Goal: Transaction & Acquisition: Purchase product/service

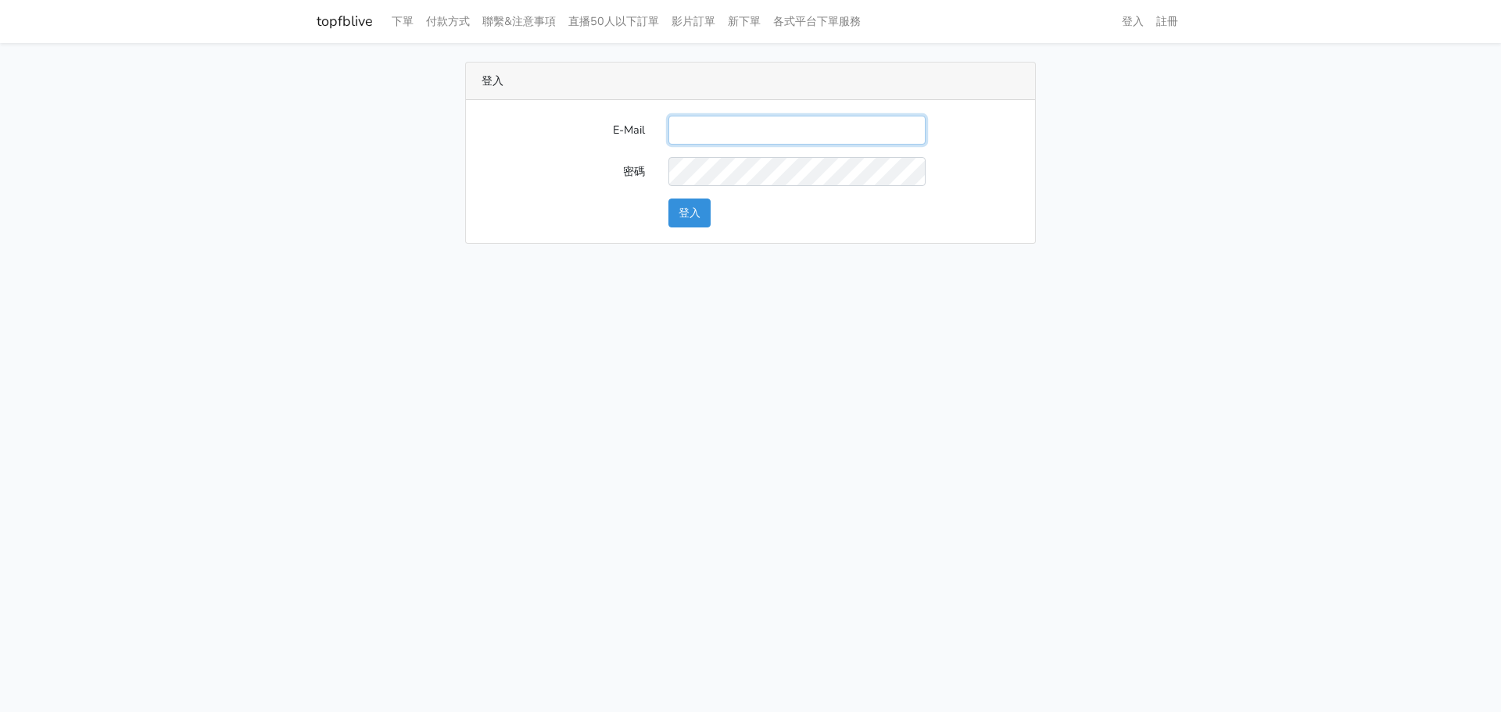
click at [717, 131] on input "E-Mail" at bounding box center [796, 130] width 257 height 29
paste input "gftv30000@yahoo.com.tw"
type input "gftv30000@yahoo.com.tw"
drag, startPoint x: 701, startPoint y: 460, endPoint x: 708, endPoint y: 422, distance: 38.2
click at [701, 263] on html "topfblive 下單 付款方式 聯繫&注意事項 直播50人以下訂單 影片訂單 新下單 各式平台下單服務 登入 註冊" at bounding box center [750, 131] width 1501 height 263
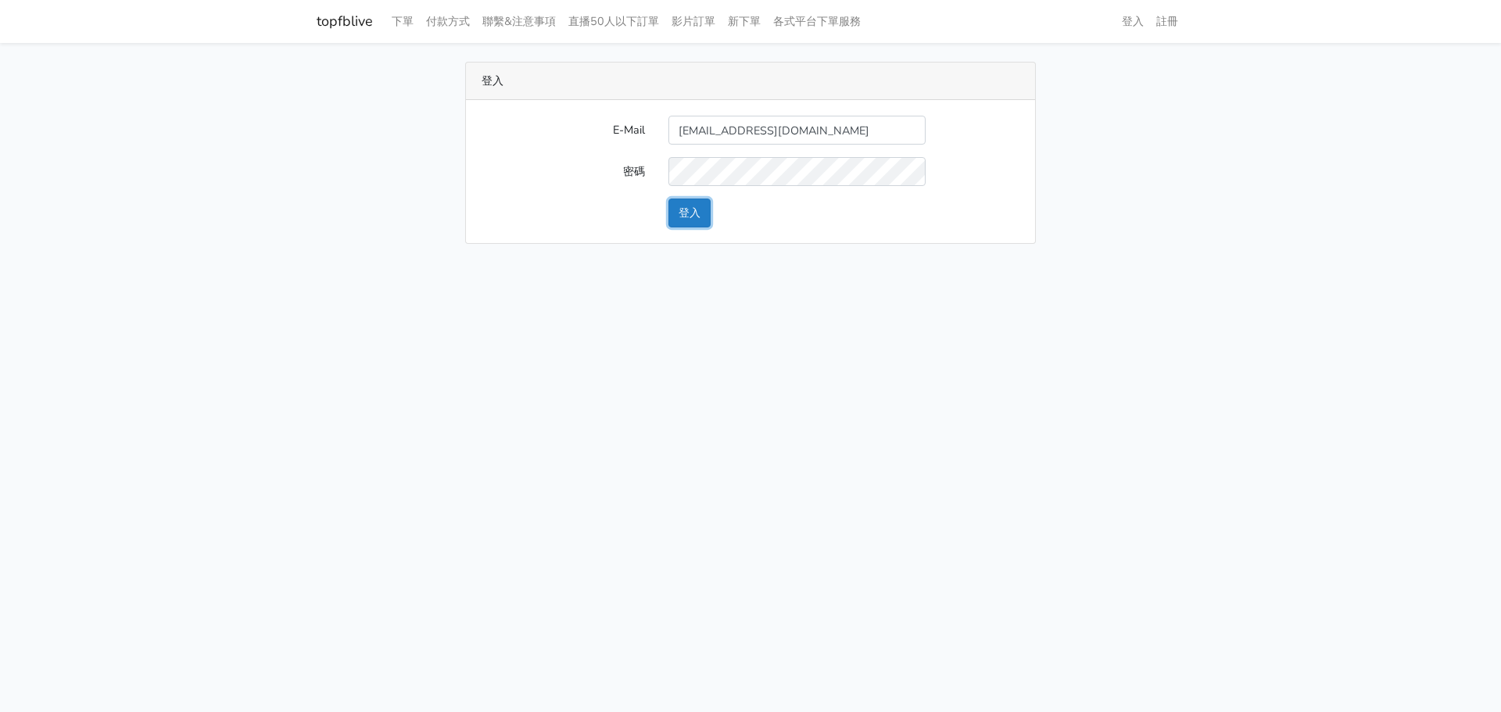
click at [678, 216] on button "登入" at bounding box center [689, 213] width 42 height 29
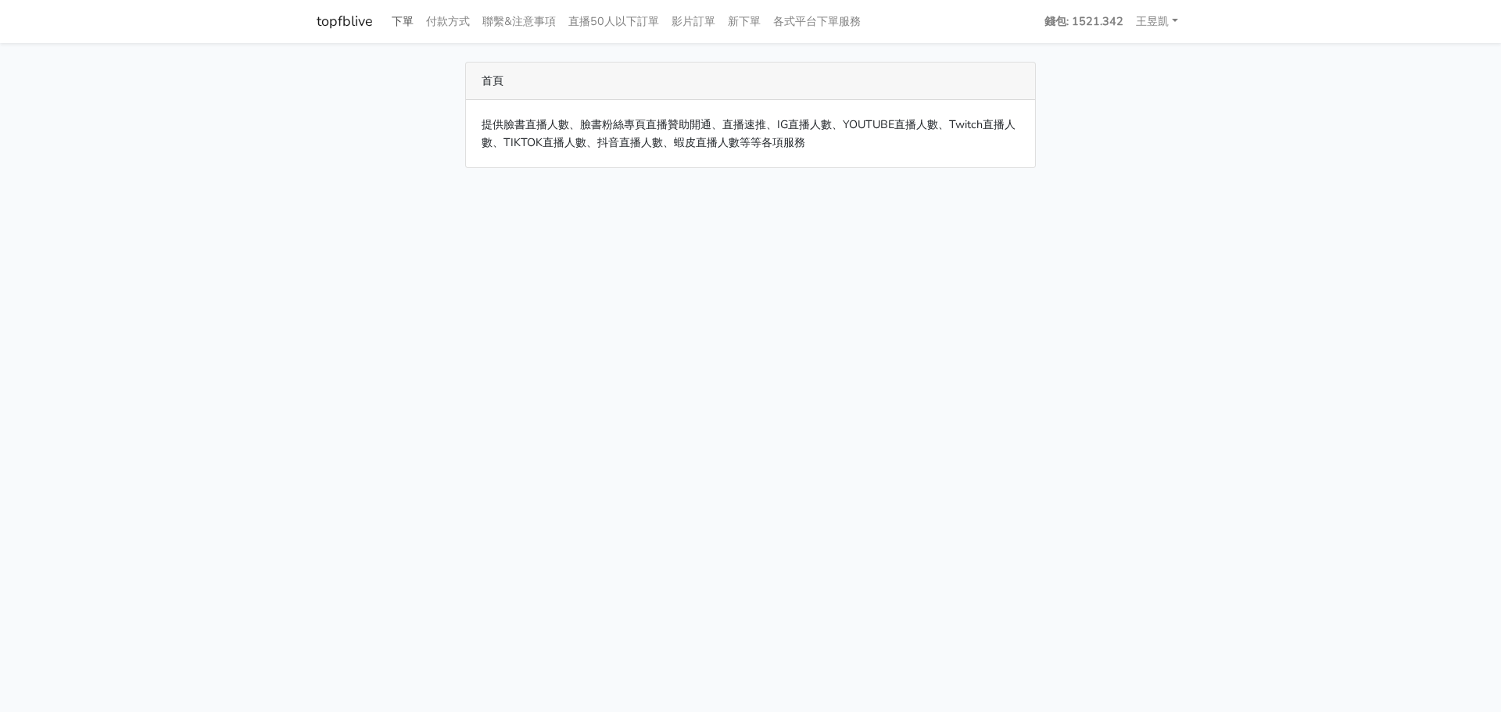
click at [406, 17] on link "下單" at bounding box center [402, 21] width 34 height 30
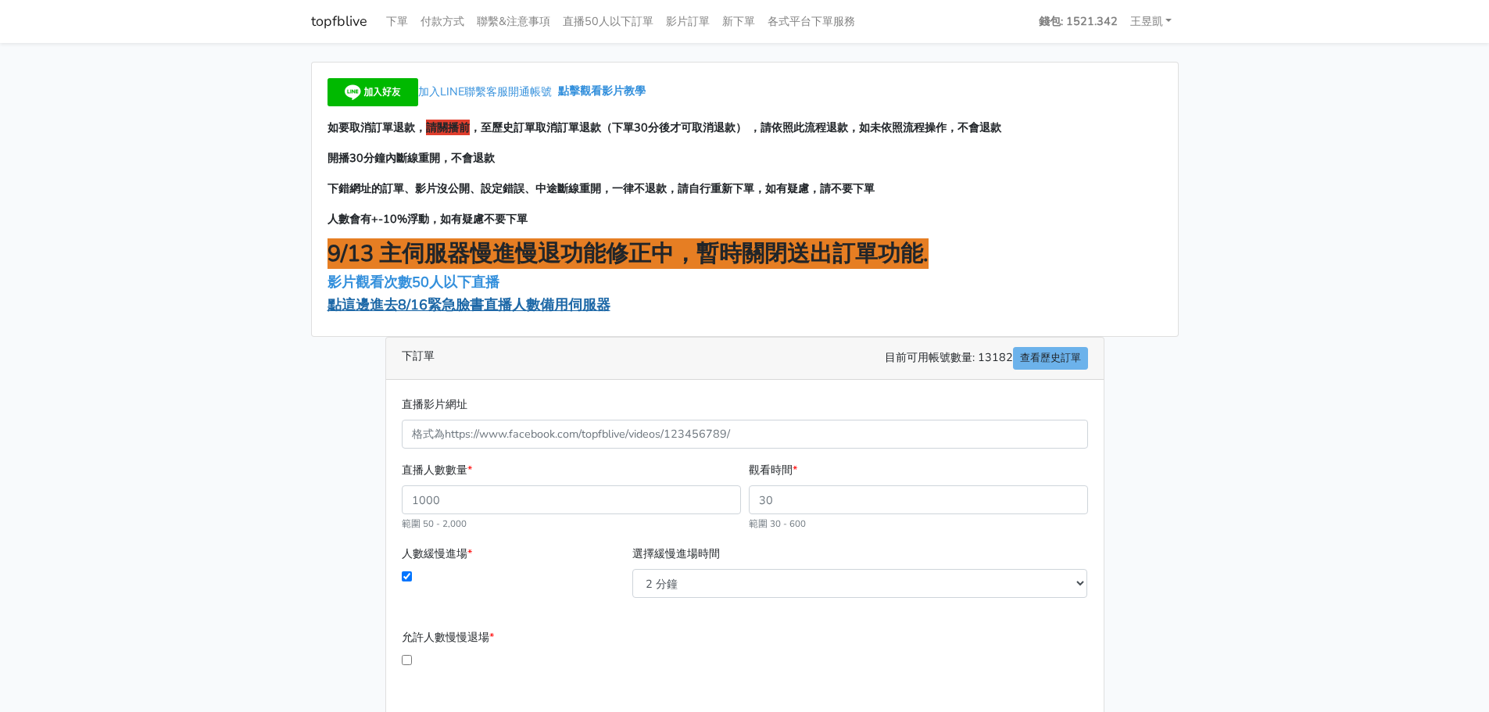
click at [513, 299] on span "點這邊進去8/16緊急臉書直播人數備用伺服器" at bounding box center [468, 304] width 283 height 19
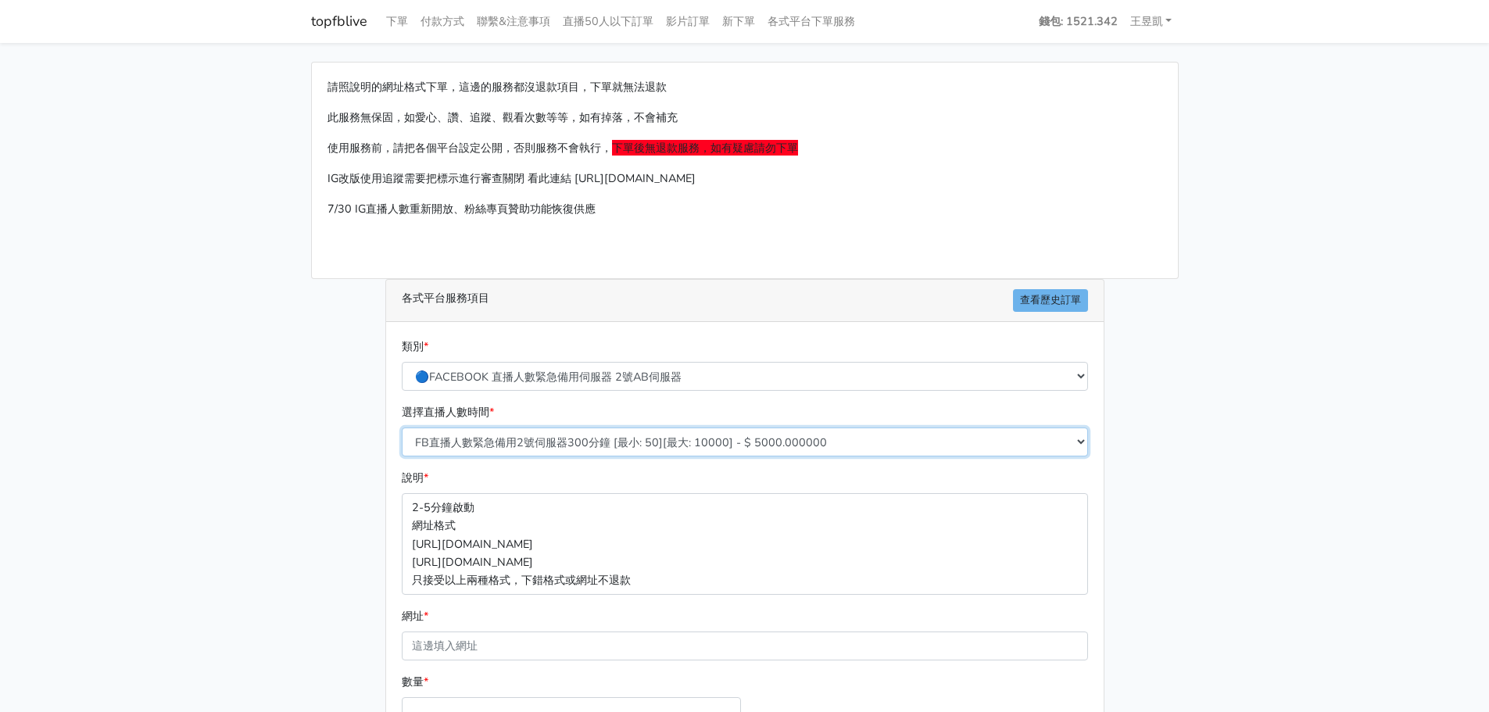
click at [711, 431] on select "FB直播人數緊急備用2號伺服器300分鐘 [最小: 50][最大: 10000] - $ 5000.000000 FB直播人數緊急備用2號伺服器60分鐘 [最…" at bounding box center [745, 441] width 686 height 29
select select "577"
click at [402, 427] on select "FB直播人數緊急備用2號伺服器300分鐘 [最小: 50][最大: 10000] - $ 5000.000000 FB直播人數緊急備用2號伺服器60分鐘 [最…" at bounding box center [745, 441] width 686 height 29
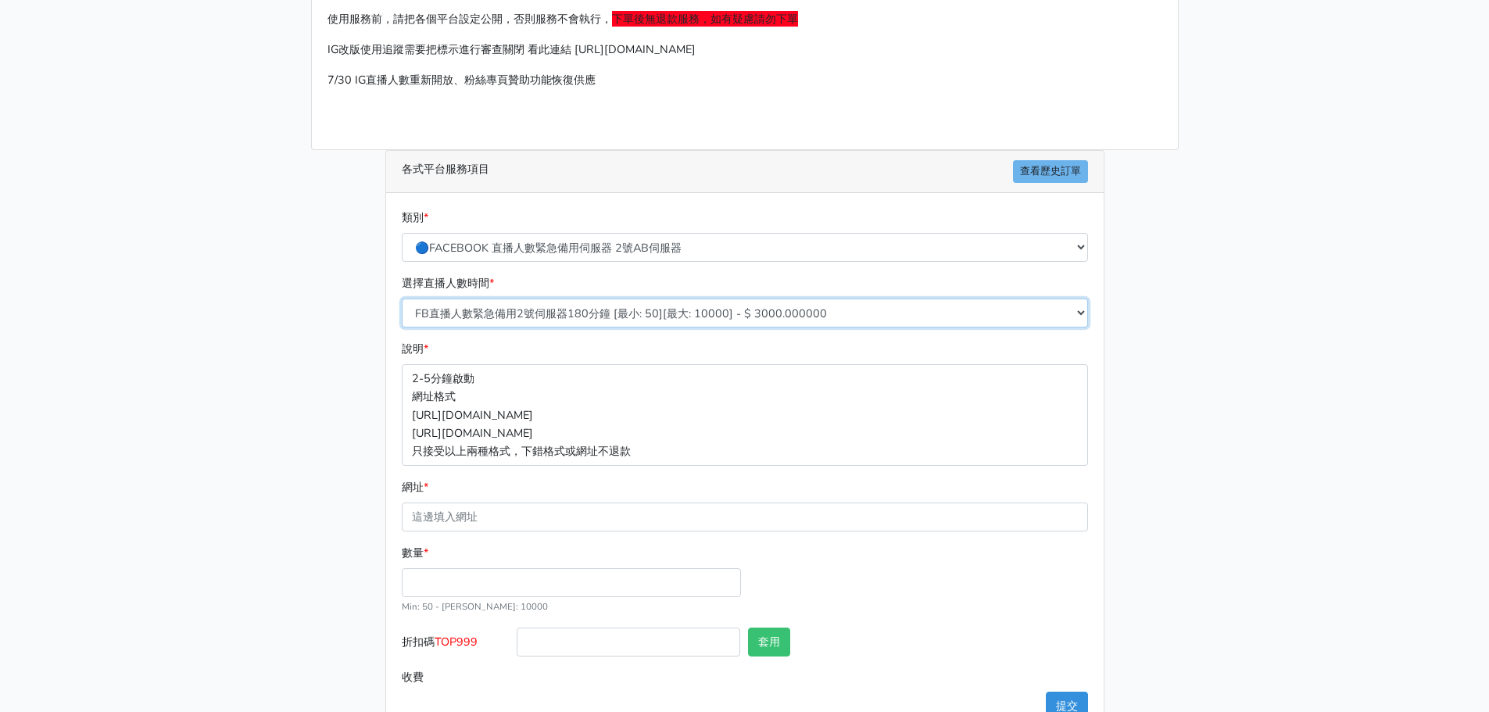
scroll to position [156, 0]
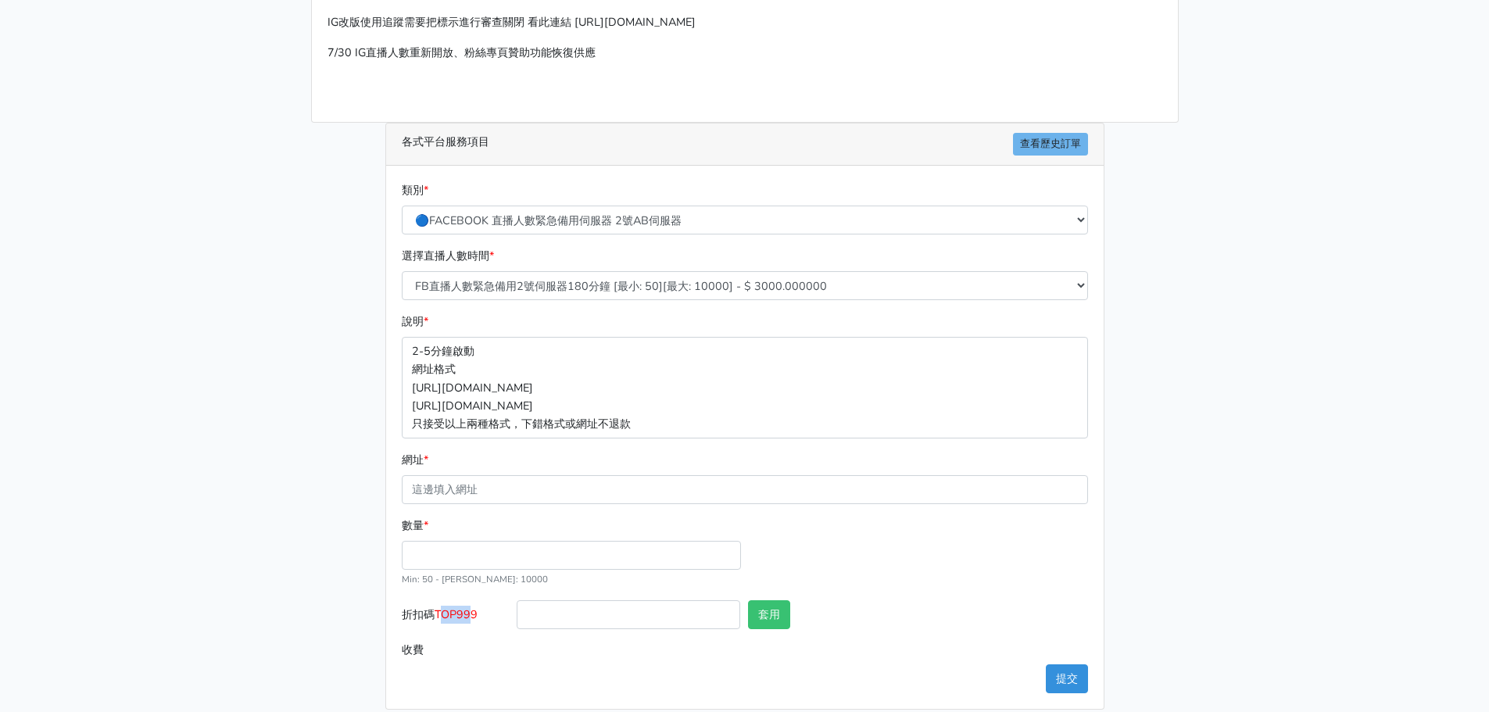
drag, startPoint x: 467, startPoint y: 612, endPoint x: 444, endPoint y: 612, distance: 22.7
click at [444, 612] on span "TOP999" at bounding box center [456, 614] width 43 height 16
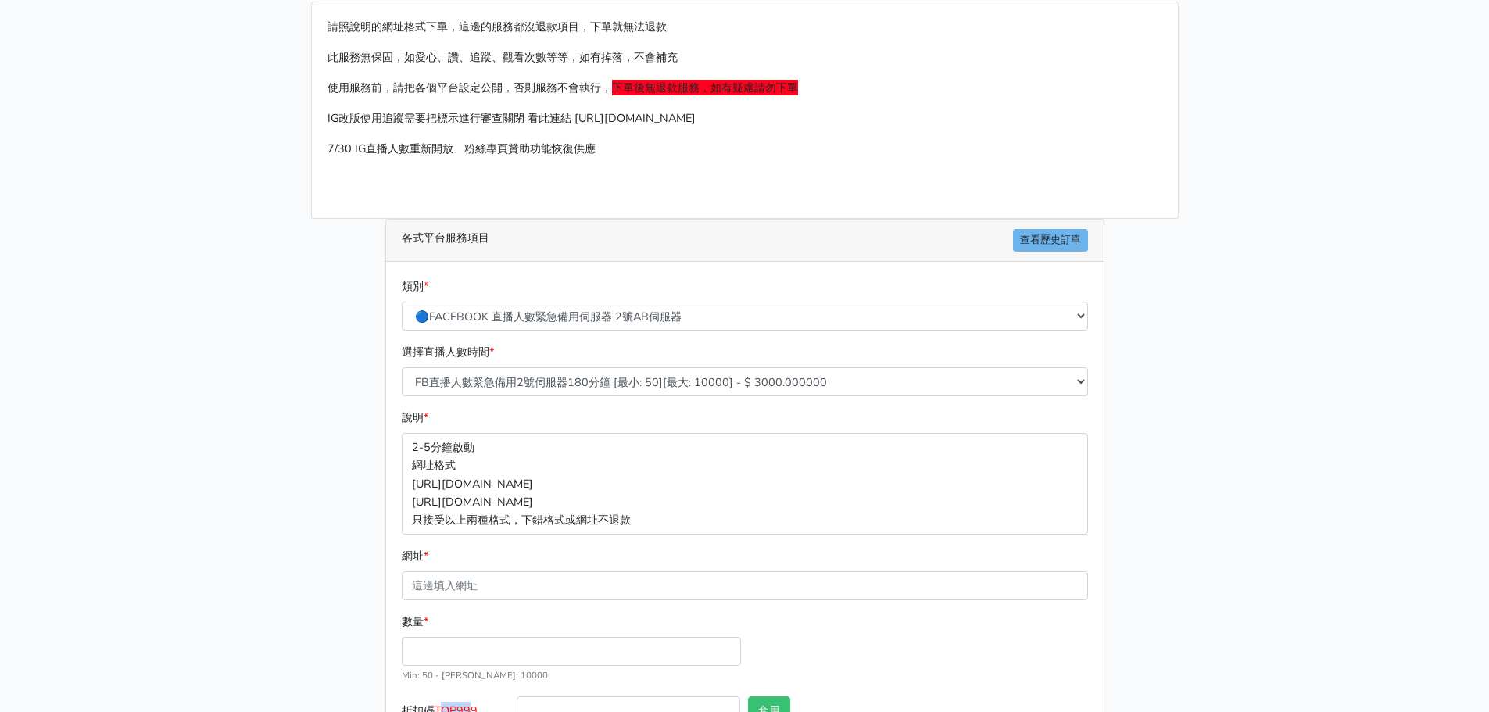
scroll to position [0, 0]
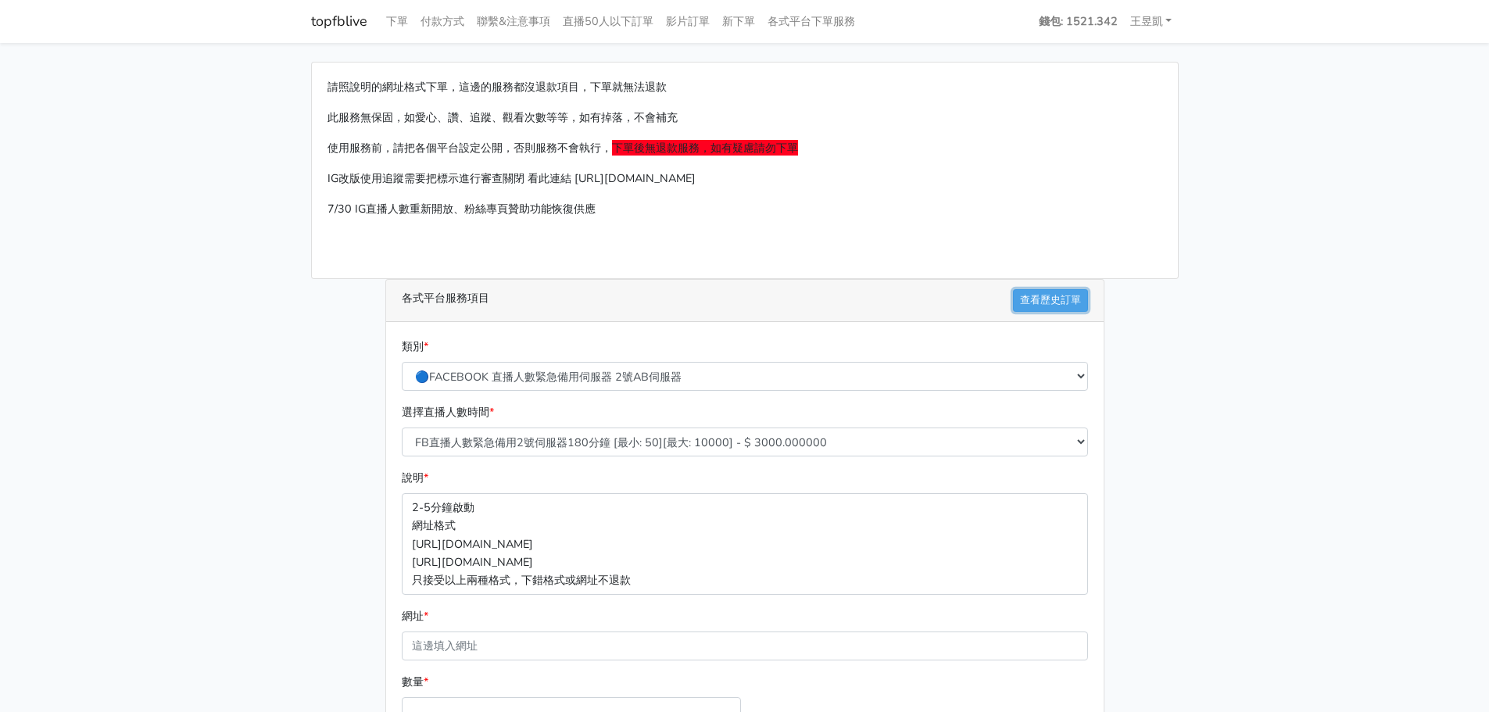
click at [1061, 302] on link "查看歷史訂單" at bounding box center [1050, 300] width 75 height 23
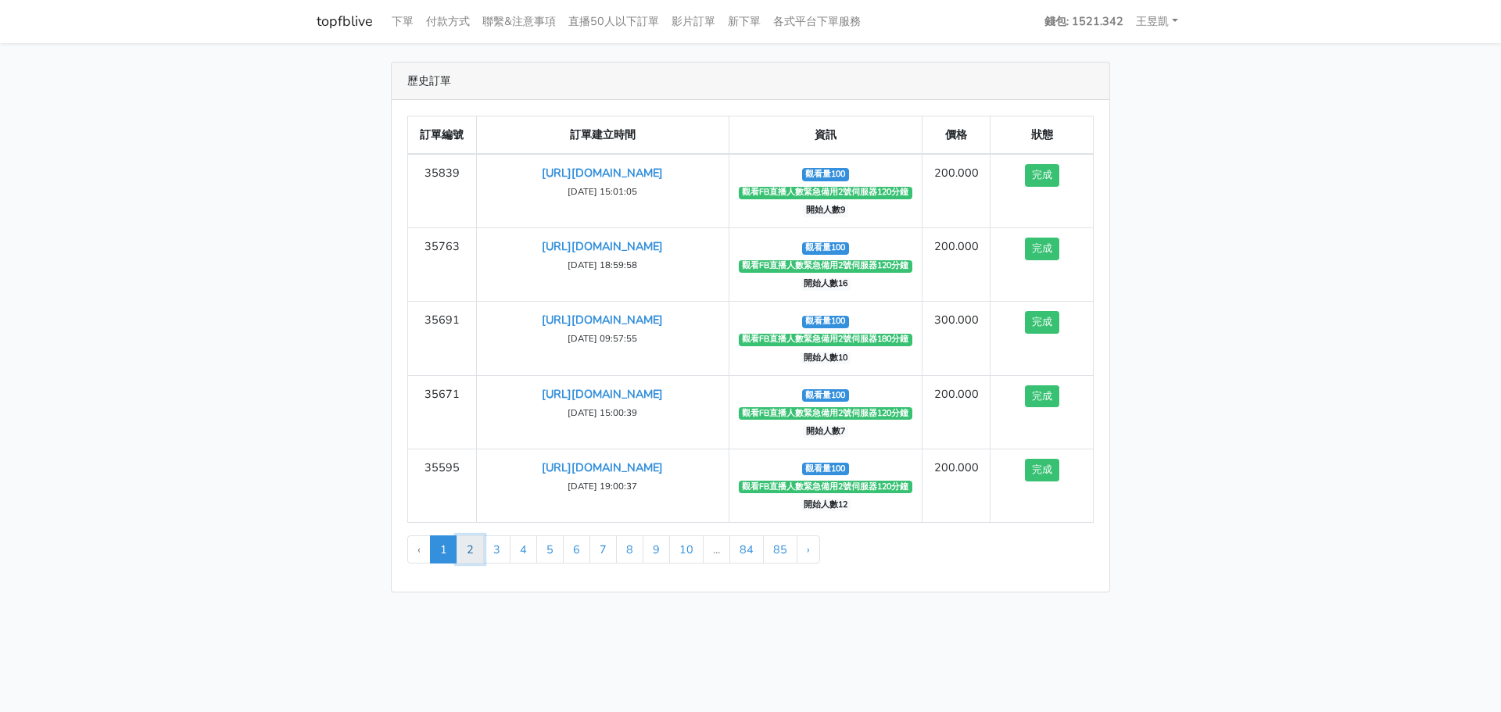
click at [476, 549] on link "2" at bounding box center [469, 549] width 27 height 28
